Goal: Transaction & Acquisition: Purchase product/service

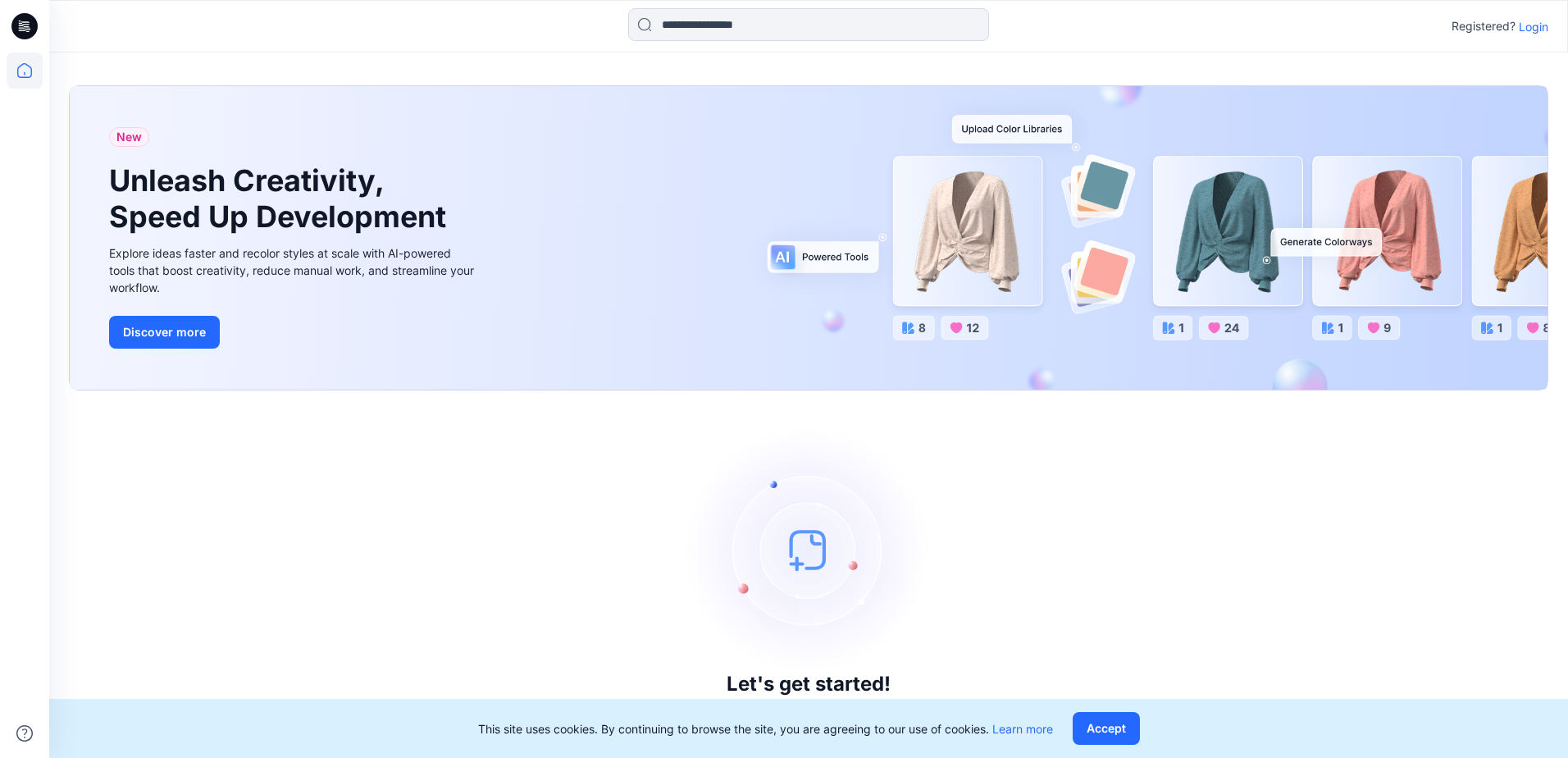
click at [1527, 23] on p "Login" at bounding box center [1533, 26] width 30 height 17
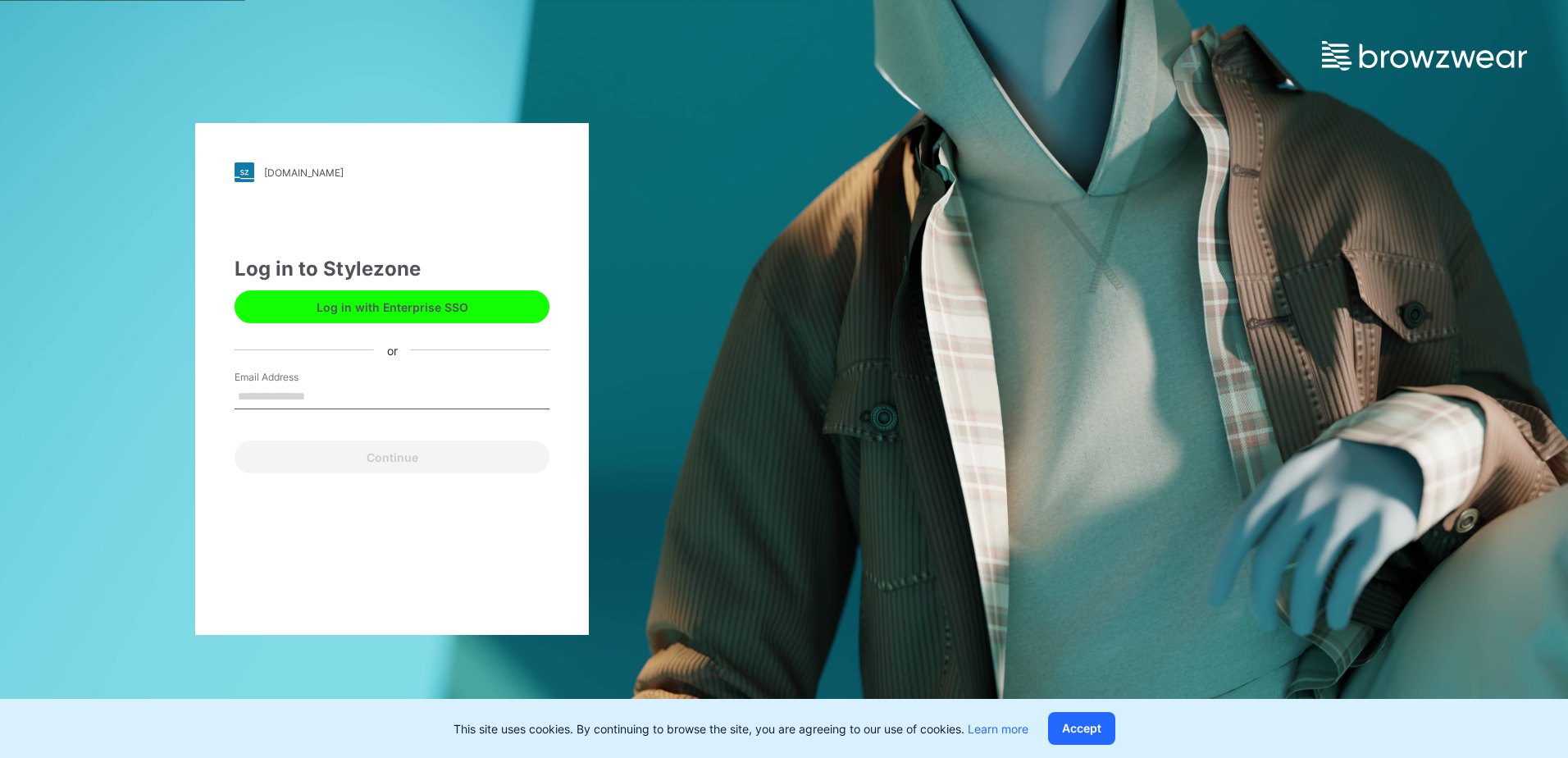
click at [316, 394] on input "Email Address" at bounding box center [392, 396] width 315 height 24
type input "**********"
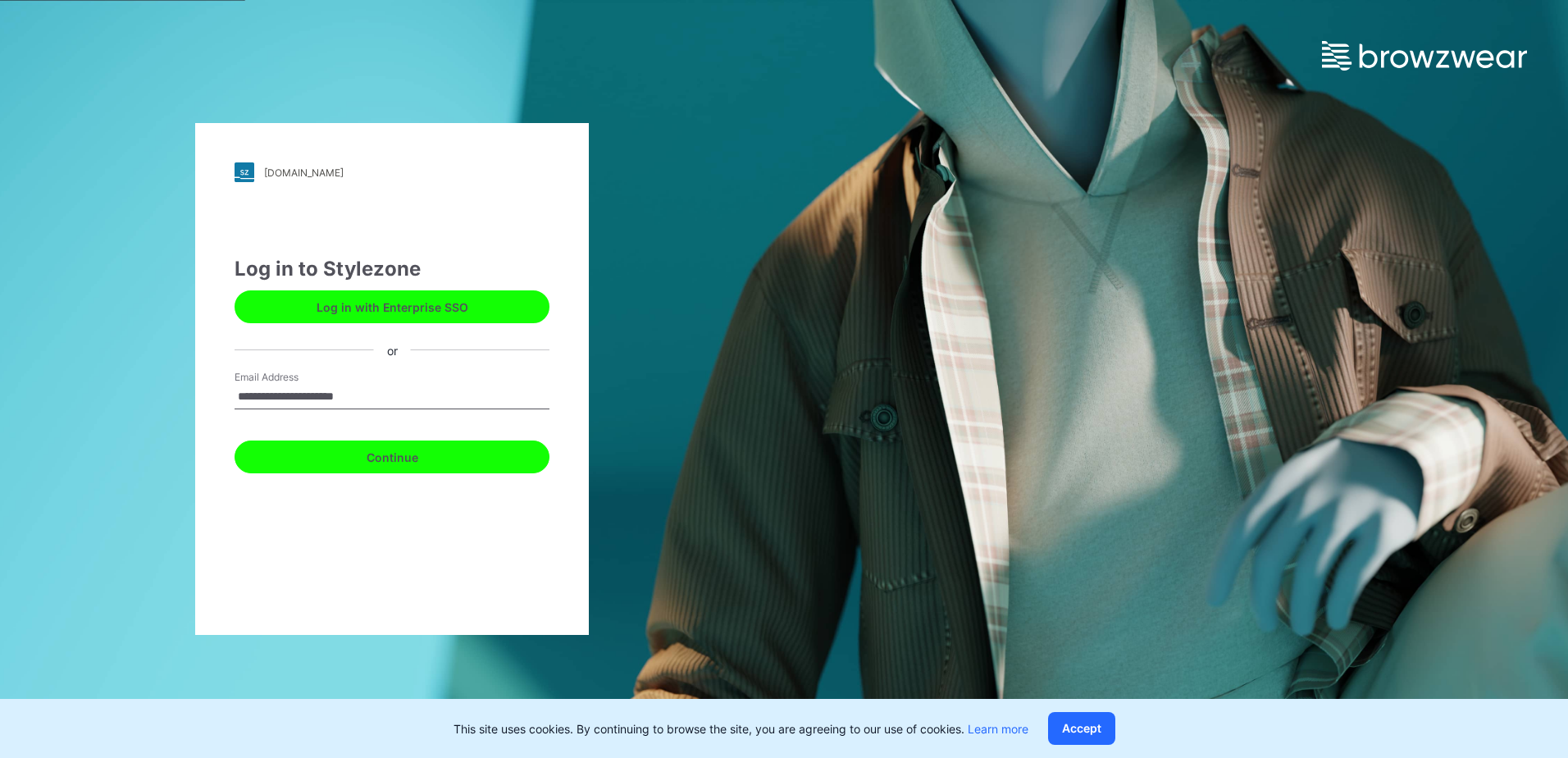
click at [316, 461] on button "Continue" at bounding box center [392, 457] width 315 height 33
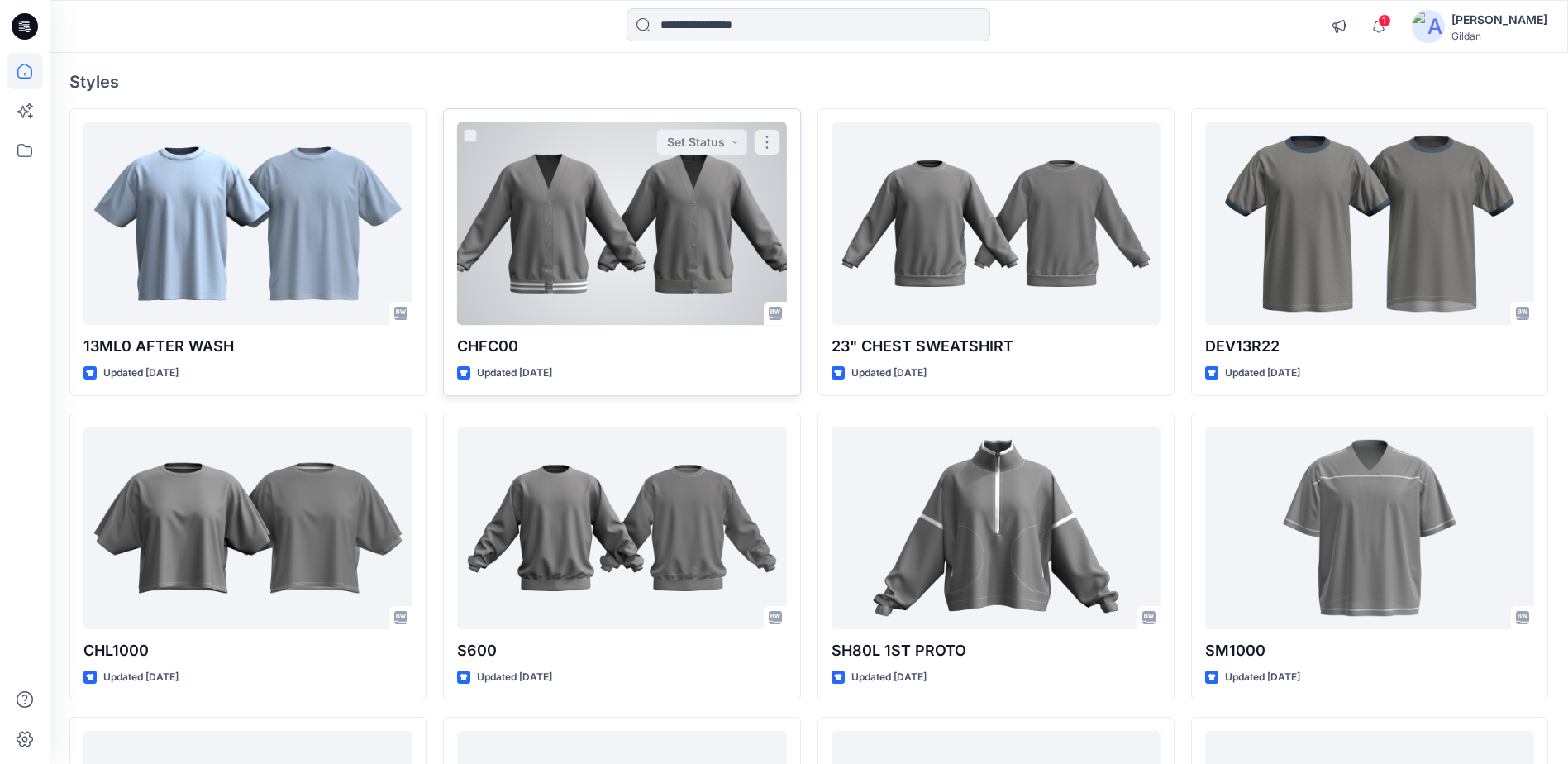
scroll to position [165, 0]
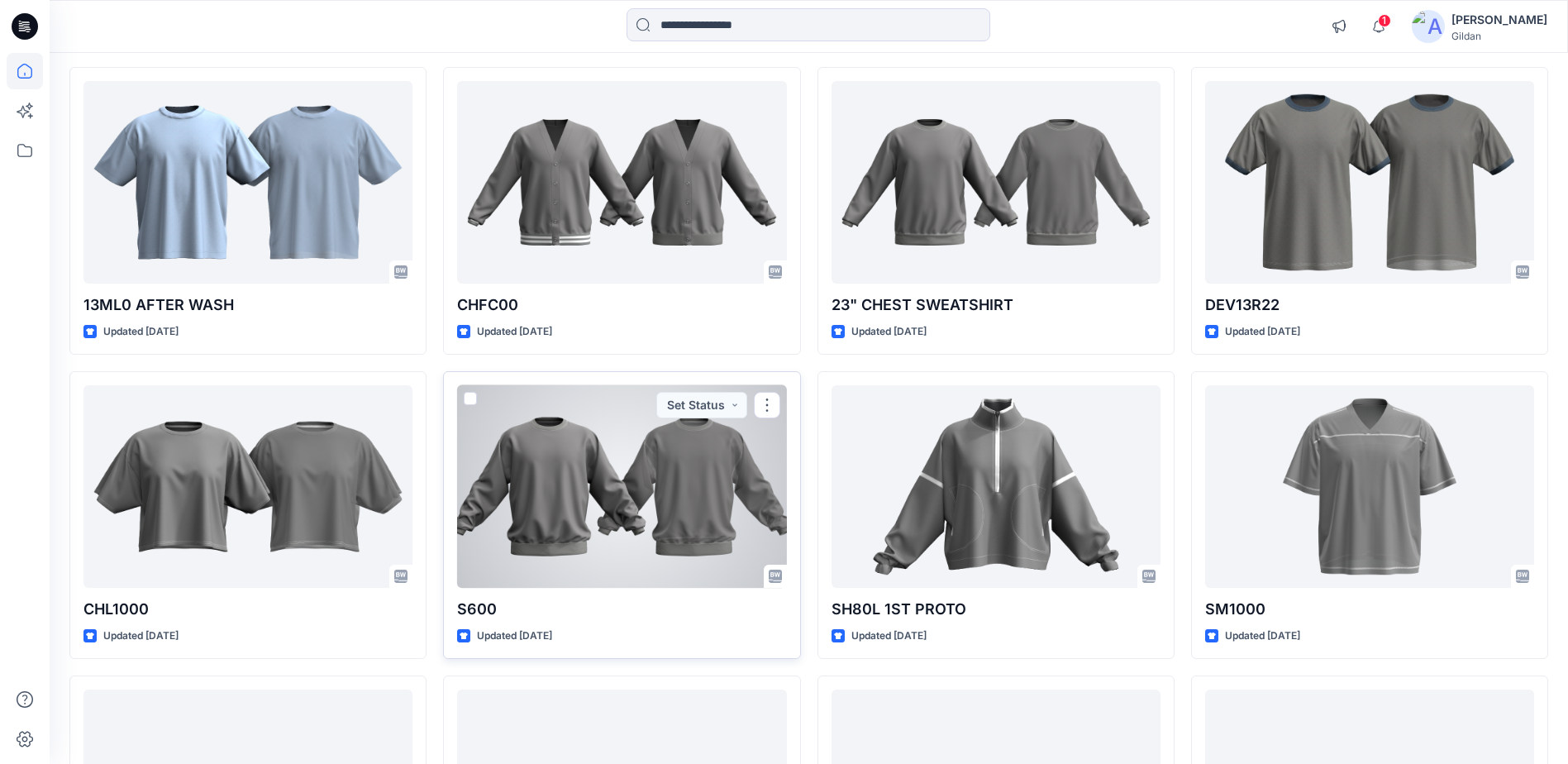
click at [623, 479] on div at bounding box center [621, 487] width 329 height 202
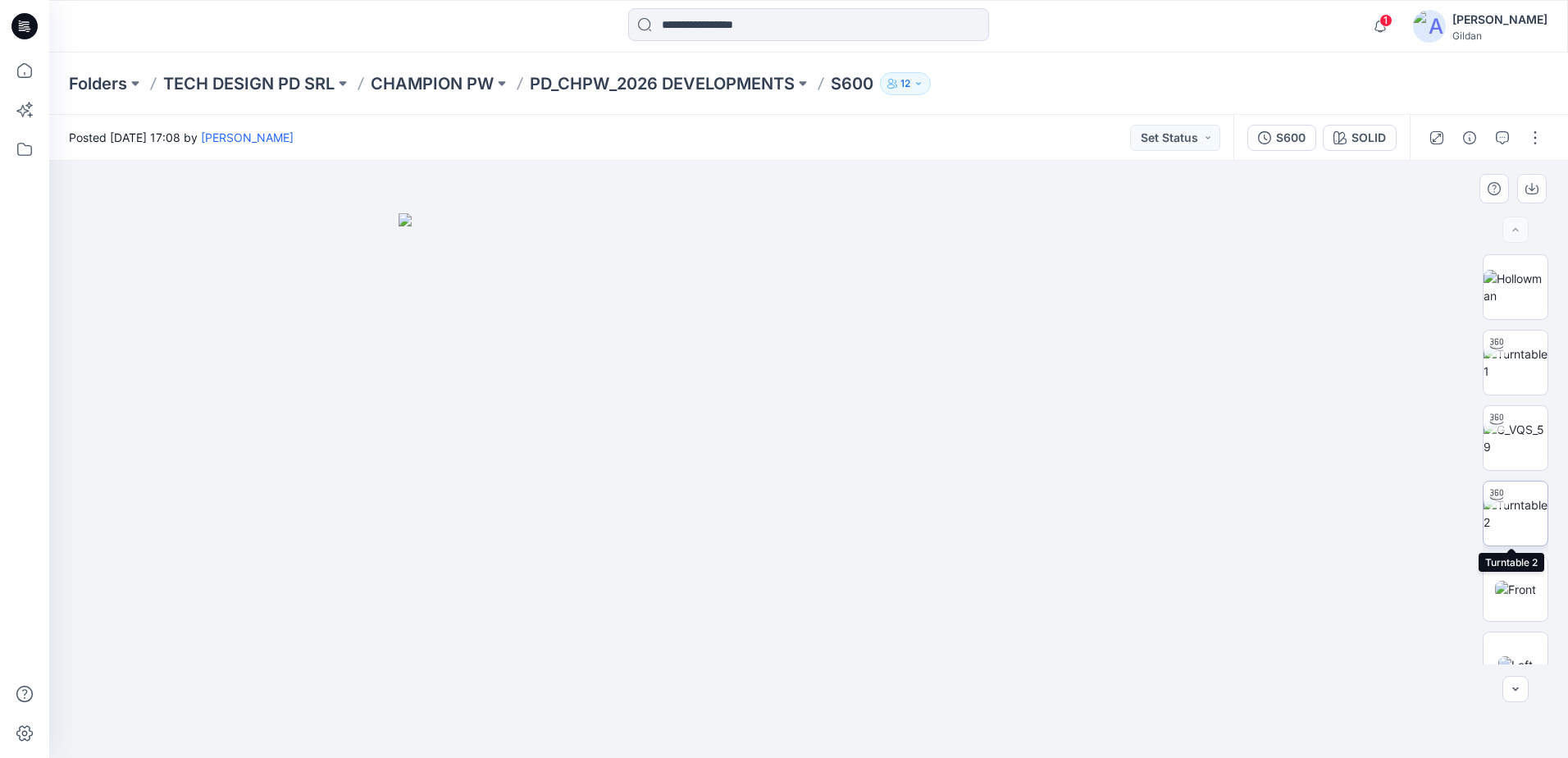
click at [1515, 503] on img at bounding box center [1515, 514] width 64 height 34
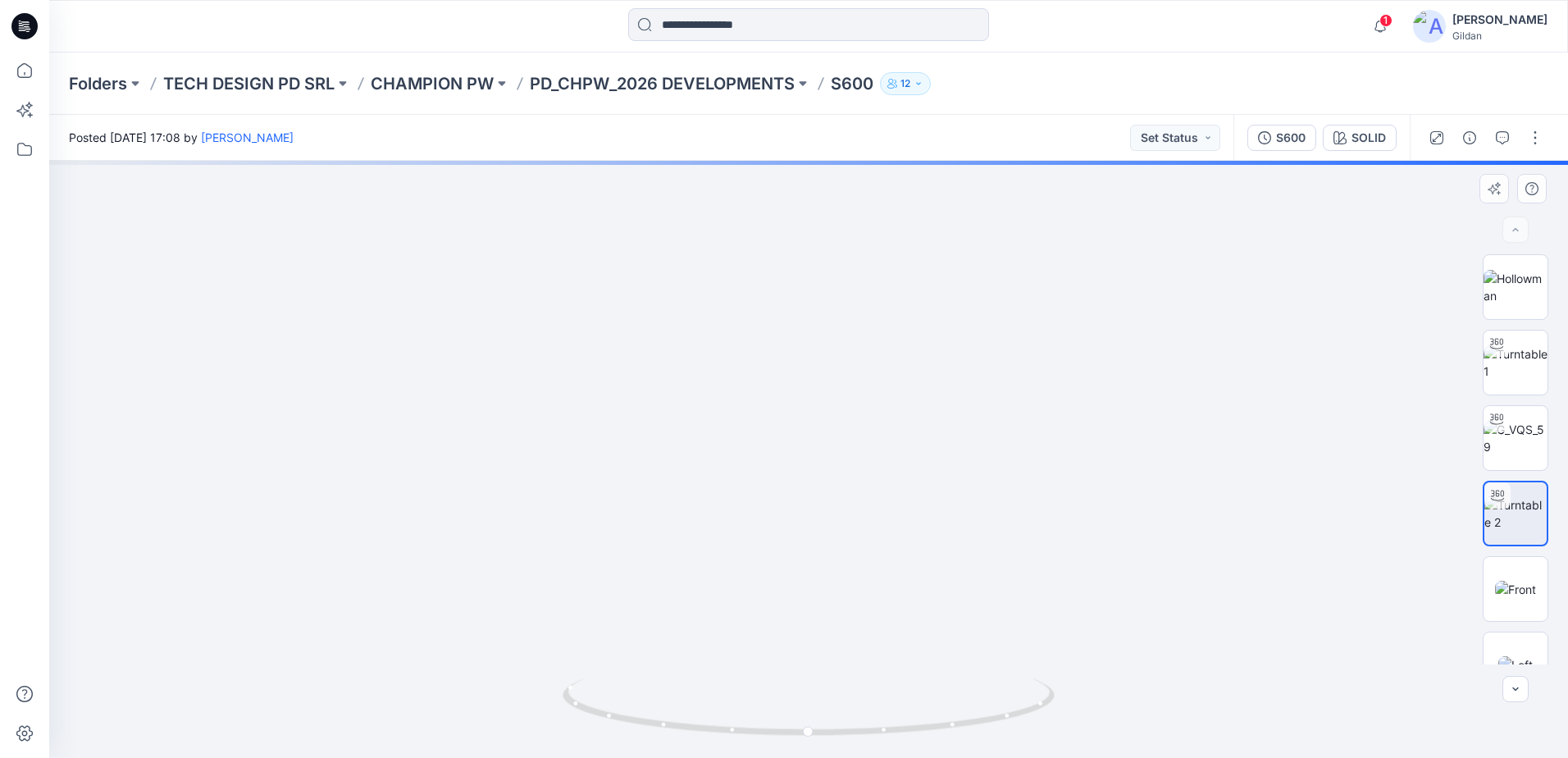
drag, startPoint x: 874, startPoint y: 364, endPoint x: 873, endPoint y: 444, distance: 80.0
click at [873, 444] on img at bounding box center [808, 451] width 842 height 611
